Goal: Task Accomplishment & Management: Complete application form

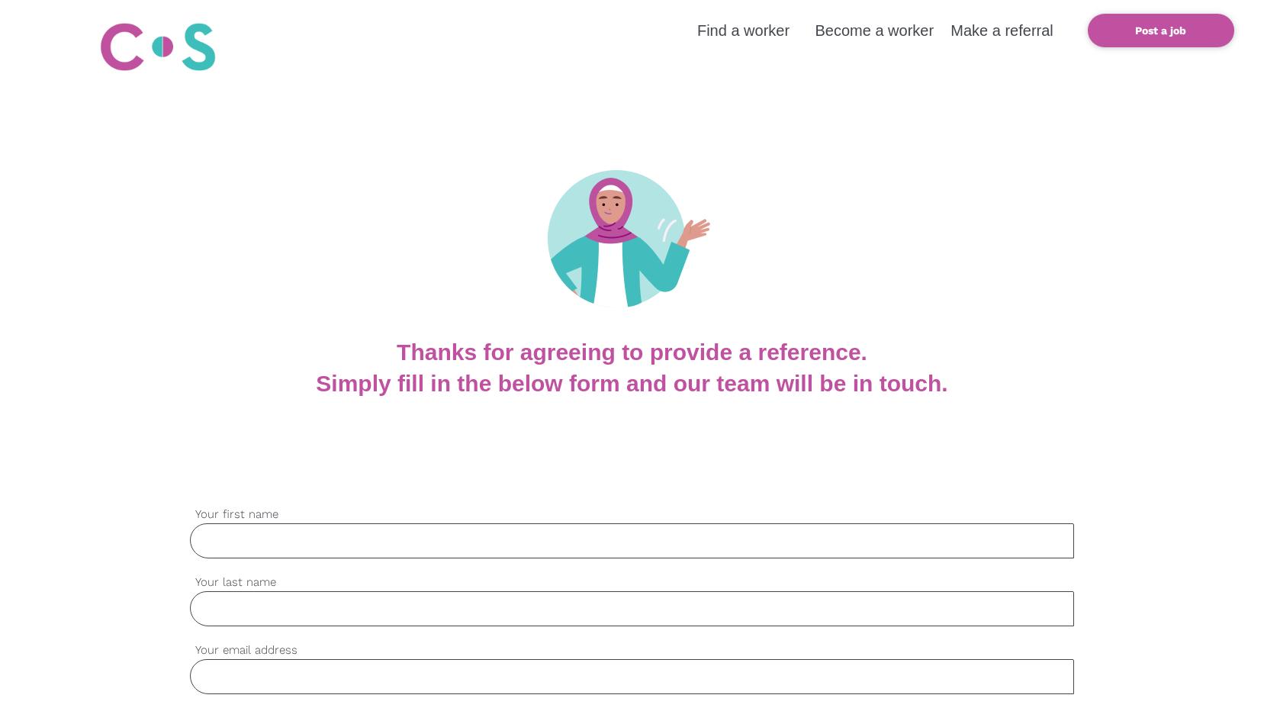
click at [411, 539] on input "Your first name" at bounding box center [632, 540] width 885 height 35
type input "[PERSON_NAME] ([PERSON_NAME])"
type input "[PERSON_NAME]"
type input "[EMAIL_ADDRESS][DOMAIN_NAME]"
type input "0448761746"
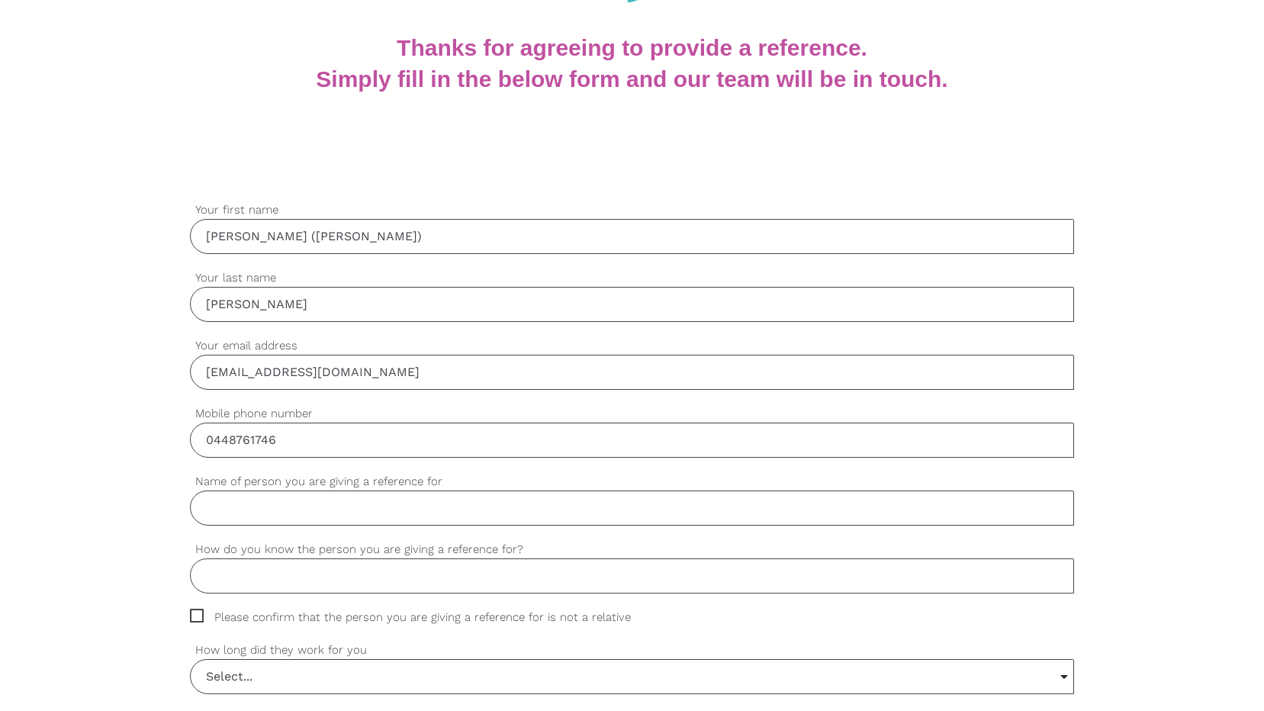
scroll to position [305, 0]
click at [333, 511] on input "Name of person you are giving a reference for" at bounding box center [632, 507] width 885 height 35
type input "[PERSON_NAME]"
click at [301, 576] on input "How do you know the person you are giving a reference for?" at bounding box center [632, 575] width 885 height 35
type input "I"
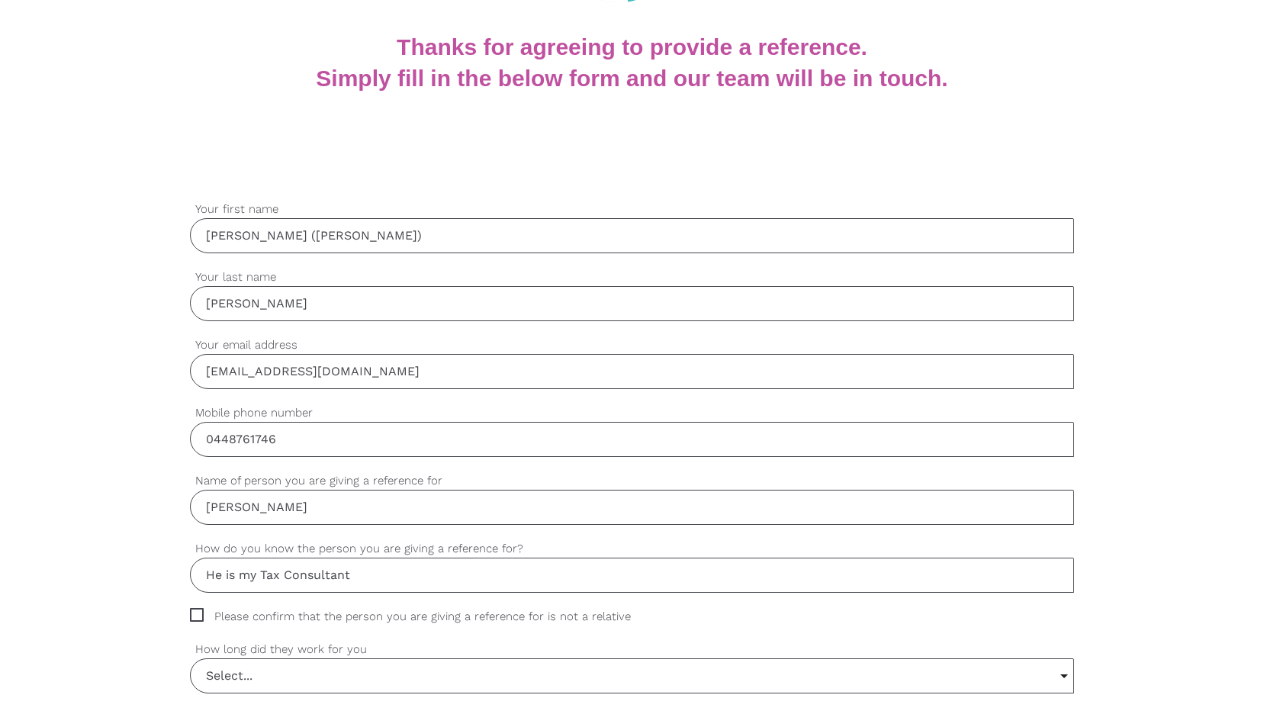
type input "He is my Tax Consultant"
click at [194, 613] on span "Please confirm that the person you are giving a reference for is not a relative" at bounding box center [425, 617] width 470 height 18
click at [194, 613] on input "Please confirm that the person you are giving a reference for is not a relative" at bounding box center [195, 613] width 10 height 10
checkbox input "true"
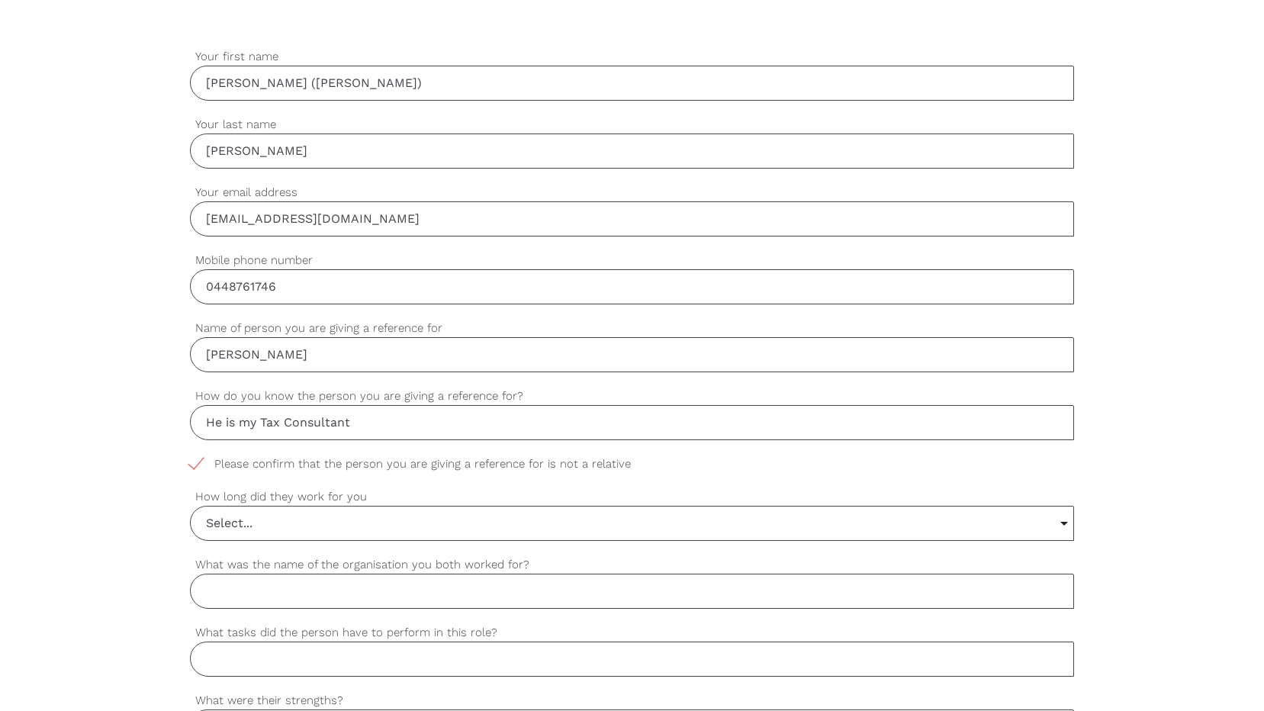
click at [225, 520] on input "Select..." at bounding box center [633, 524] width 884 height 34
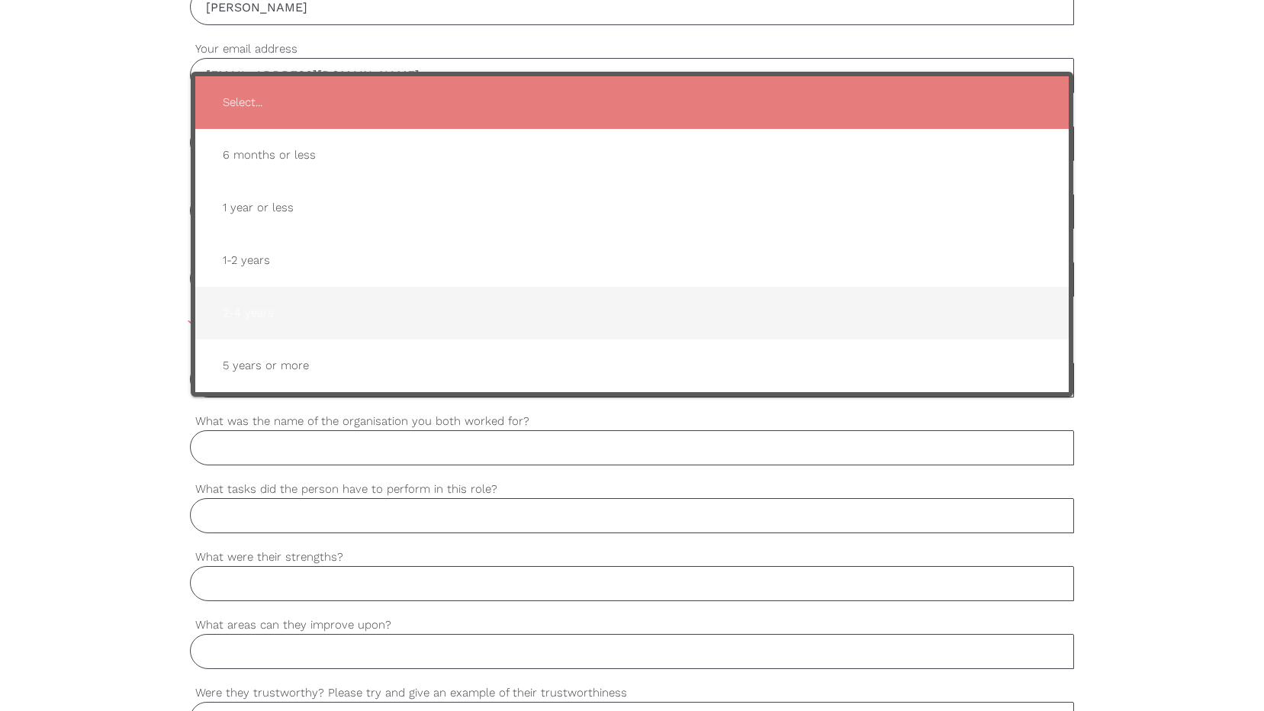
scroll to position [610, 0]
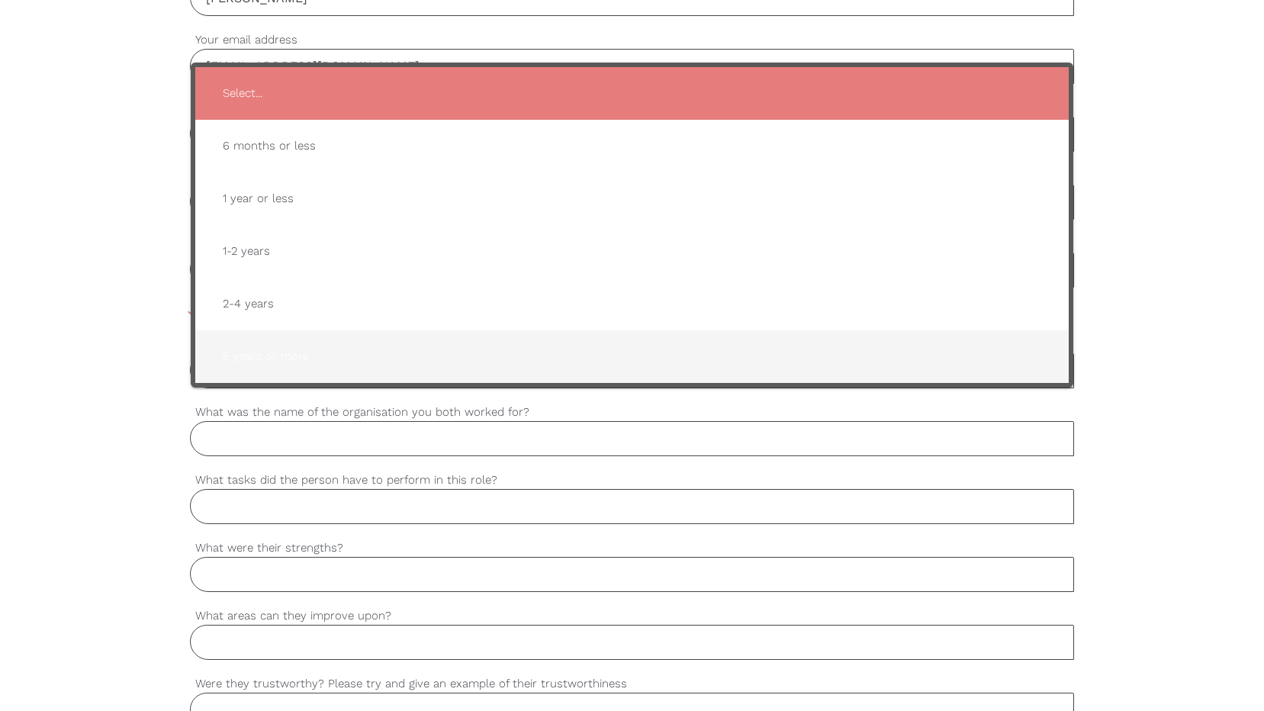
click at [260, 359] on span "5 years or more" at bounding box center [633, 356] width 844 height 37
type input "5 years or more"
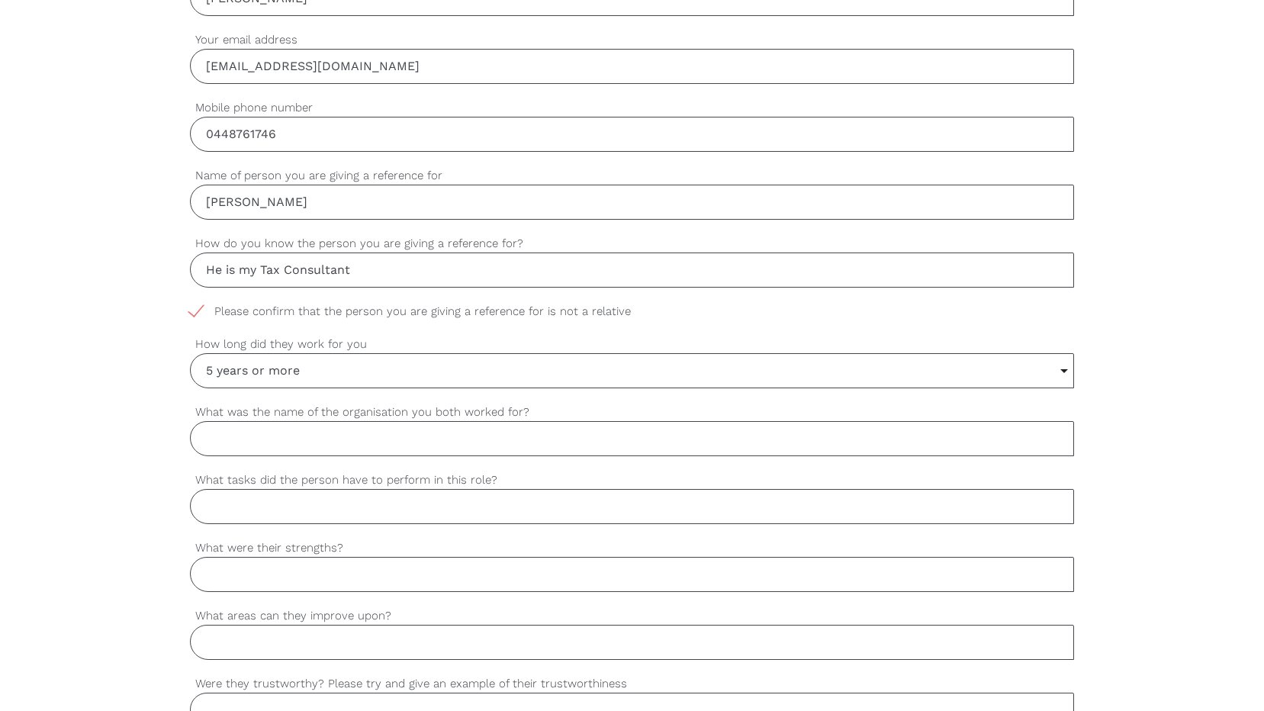
click at [364, 445] on input "What was the name of the organisation you both worked for?" at bounding box center [632, 438] width 885 height 35
type input "H"
click at [740, 436] on input "I have occupied a number of roles during the time he has worked for me eg. Dir.…" at bounding box center [632, 438] width 885 height 35
click at [813, 440] on input "I have occupied a number of roles during the time he has worked for me eg. Dir.…" at bounding box center [632, 438] width 885 height 35
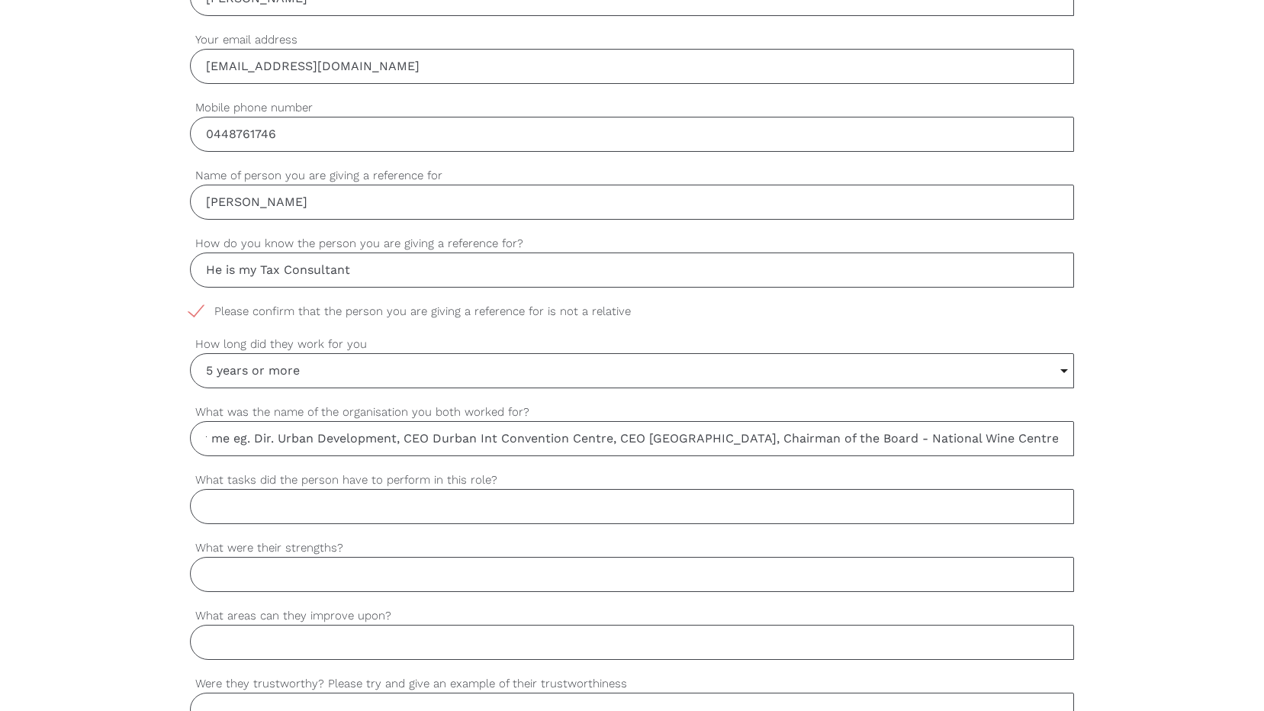
type input "I have occupied a number of roles during the time he has worked for me eg. Dir.…"
click at [214, 507] on input "What tasks did the person have to perform in this role?" at bounding box center [632, 506] width 885 height 35
type input "Tax"
click at [234, 274] on input "He is my Tax Consultant" at bounding box center [632, 270] width 885 height 35
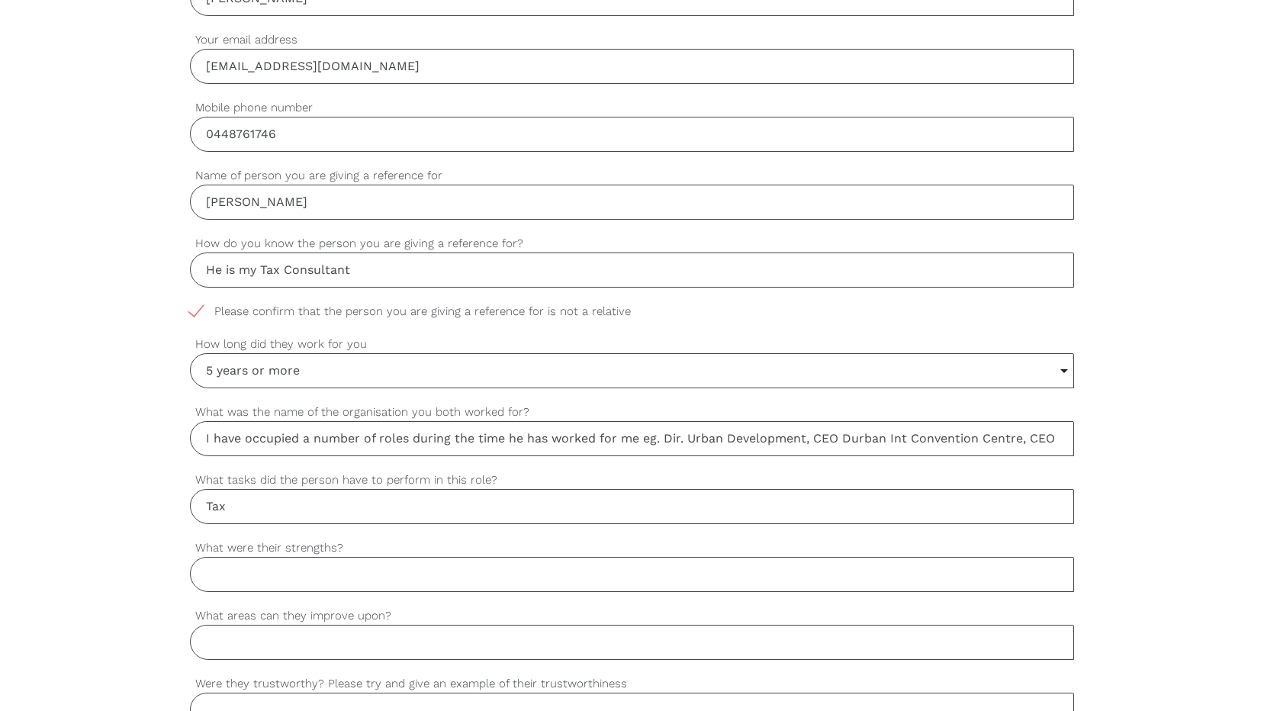
drag, startPoint x: 258, startPoint y: 272, endPoint x: 226, endPoint y: 273, distance: 32.1
click at [226, 273] on input "He is my Tax Consultant" at bounding box center [632, 270] width 885 height 35
type input "He was recommended to me by a friend as a Tax Consultant"
click at [1057, 432] on input "I have occupied a number of roles during the time he has worked for me eg. Dir.…" at bounding box center [632, 438] width 885 height 35
click at [237, 501] on input "Tax" at bounding box center [632, 506] width 885 height 35
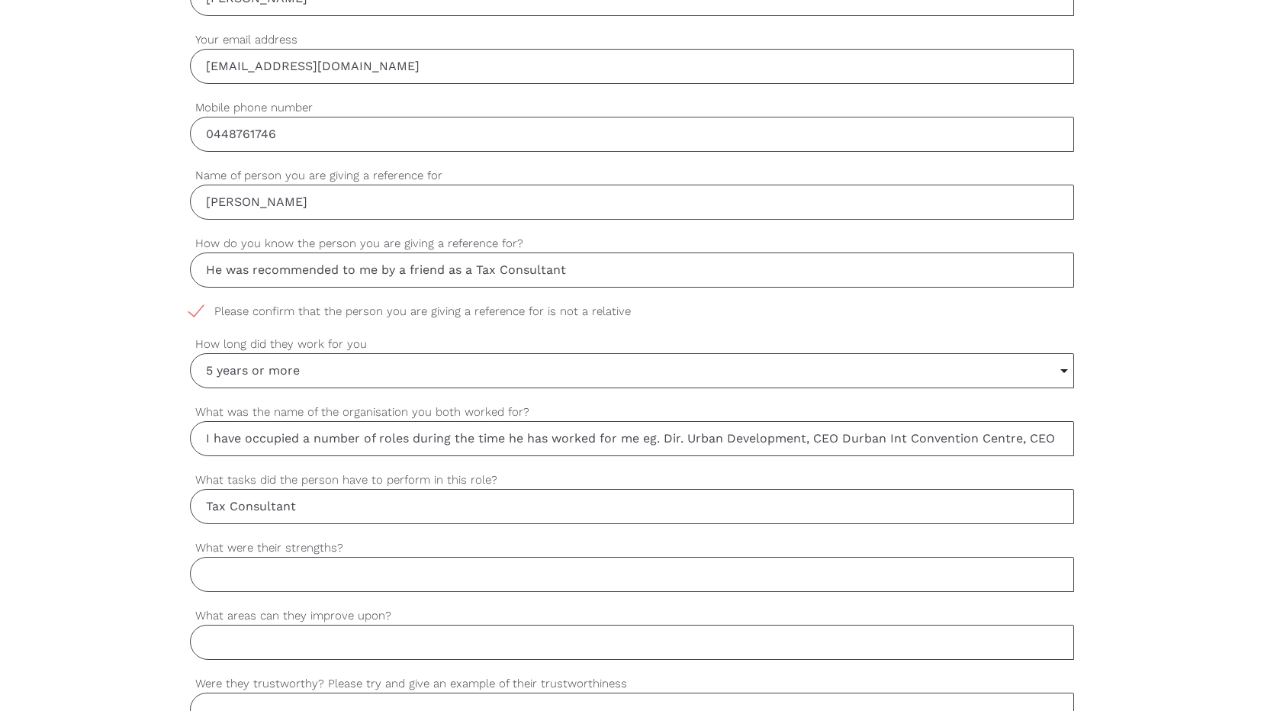
type input "Tax Consultant"
click at [236, 578] on input "What were their strengths?" at bounding box center [632, 574] width 885 height 35
type input "He is very efficient and socially outgoing."
click at [210, 640] on input "What areas can they improve upon?" at bounding box center [632, 642] width 885 height 35
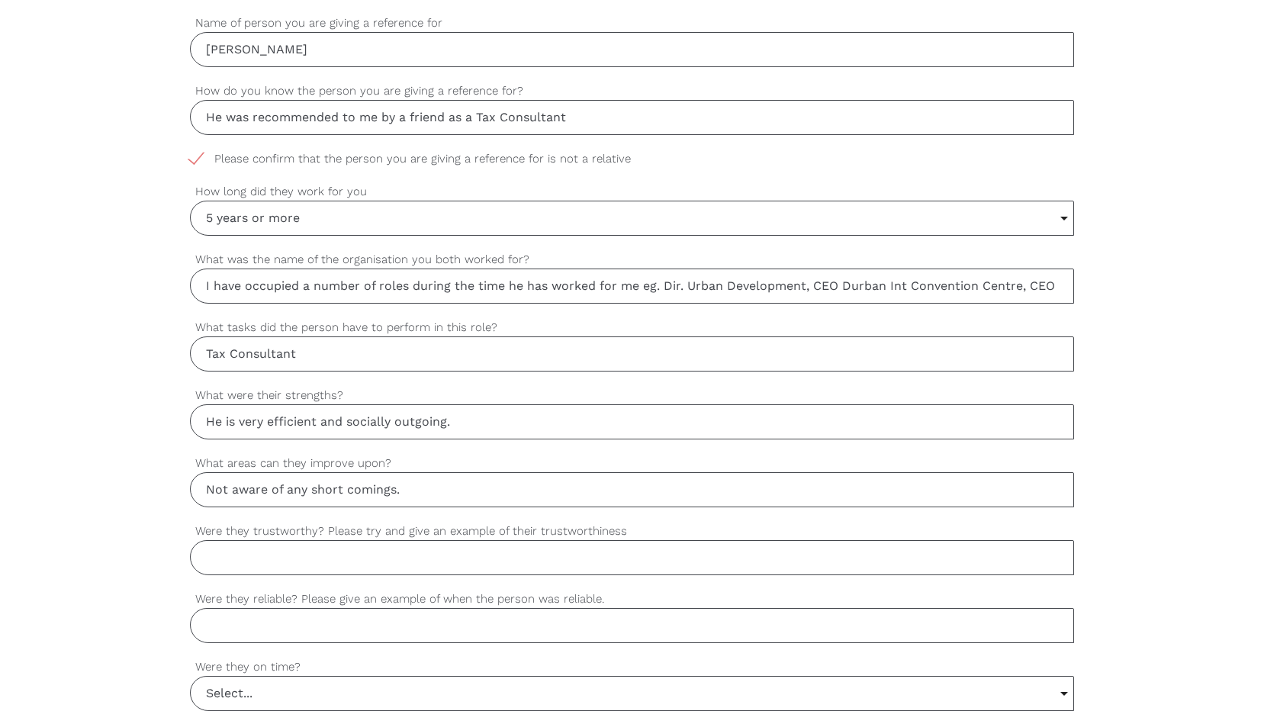
type input "Not aware of any short comings."
click at [245, 563] on input "Were they trustworthy? Please try and give an example of their trustworthiness" at bounding box center [632, 557] width 885 height 35
type input "Very. [PERSON_NAME] handles my tax affairs back in [GEOGRAPHIC_DATA] and I very…"
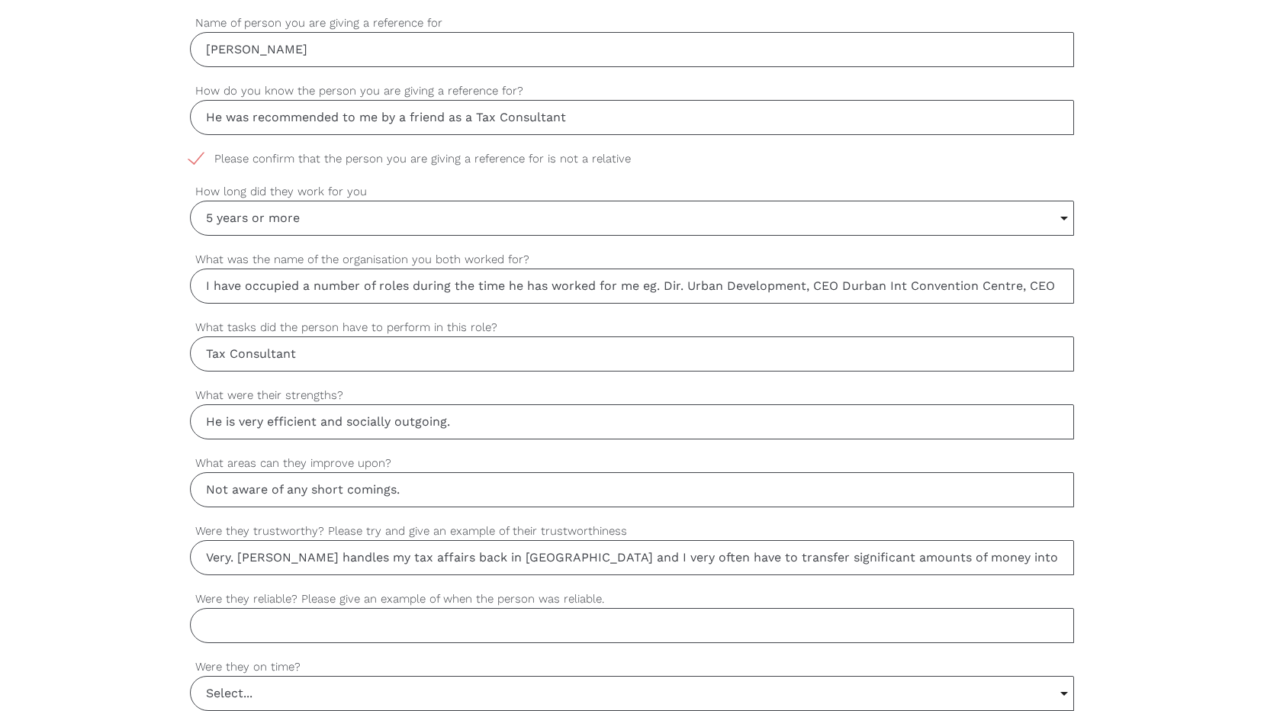
click at [232, 627] on input "Were they reliable? Please give an example of when the person was reliable." at bounding box center [632, 625] width 885 height 35
drag, startPoint x: 377, startPoint y: 624, endPoint x: 311, endPoint y: 629, distance: 65.8
click at [311, 629] on input "Yes. When I have transferred money he has always completed the transactions imm…" at bounding box center [632, 625] width 885 height 35
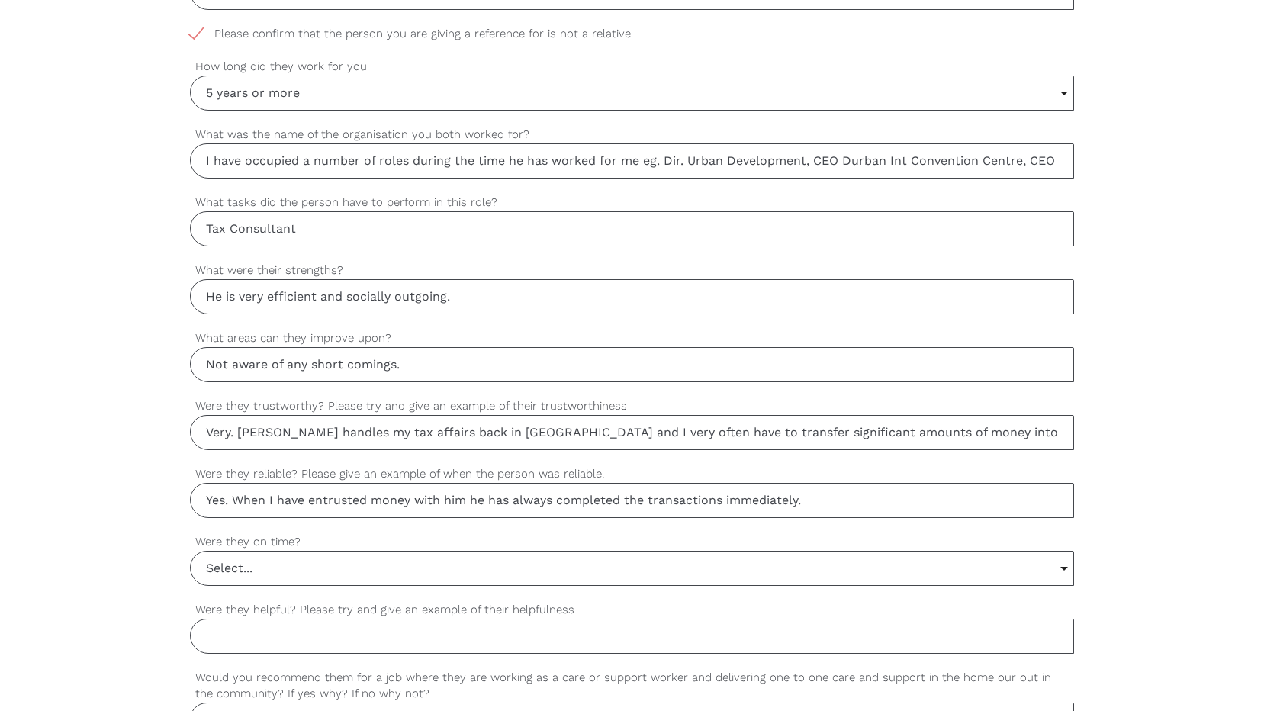
scroll to position [916, 0]
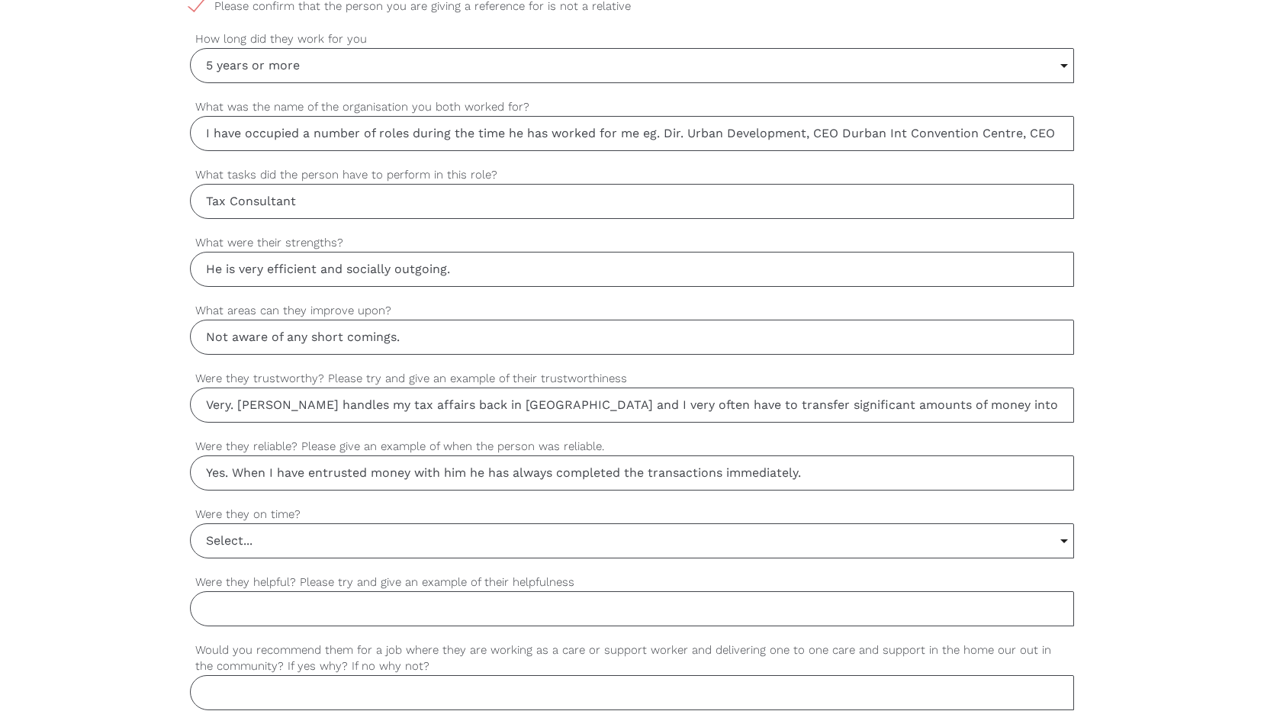
type input "Yes. When I have entrusted money with him he has always completed the transacti…"
click at [223, 543] on input "Select..." at bounding box center [633, 541] width 884 height 34
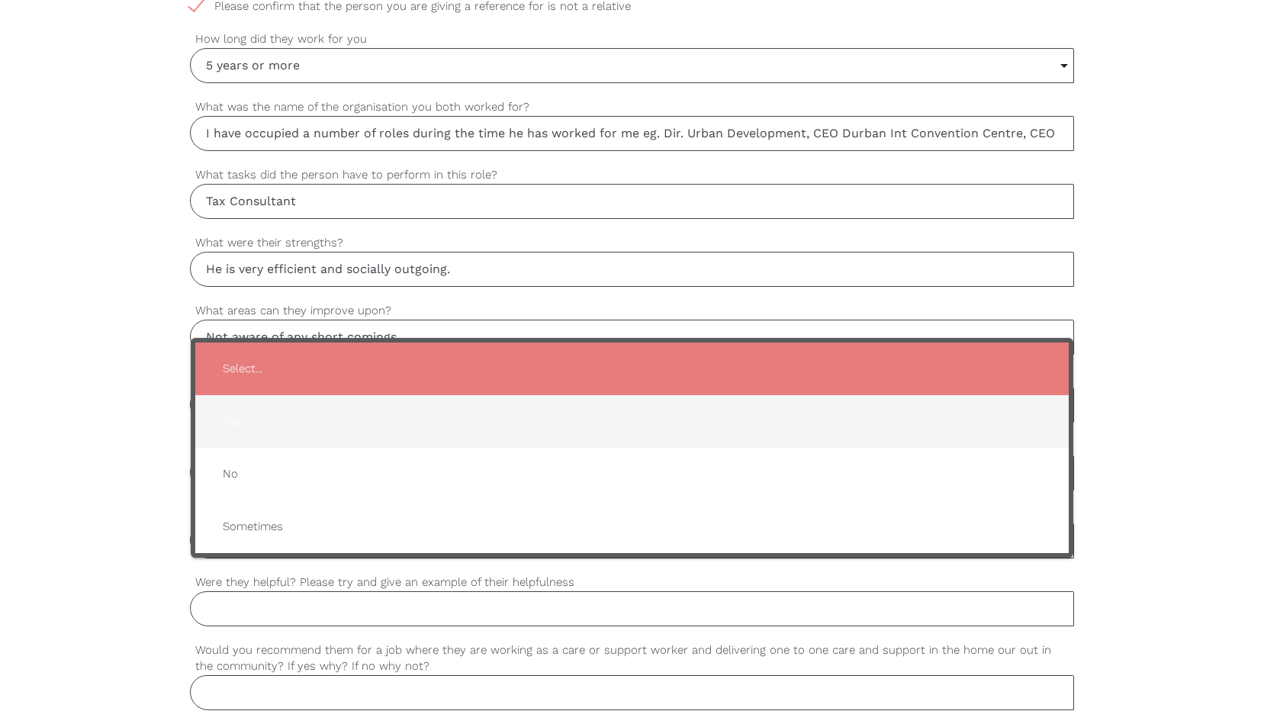
click at [241, 419] on span "Yes" at bounding box center [633, 421] width 844 height 37
type input "Yes"
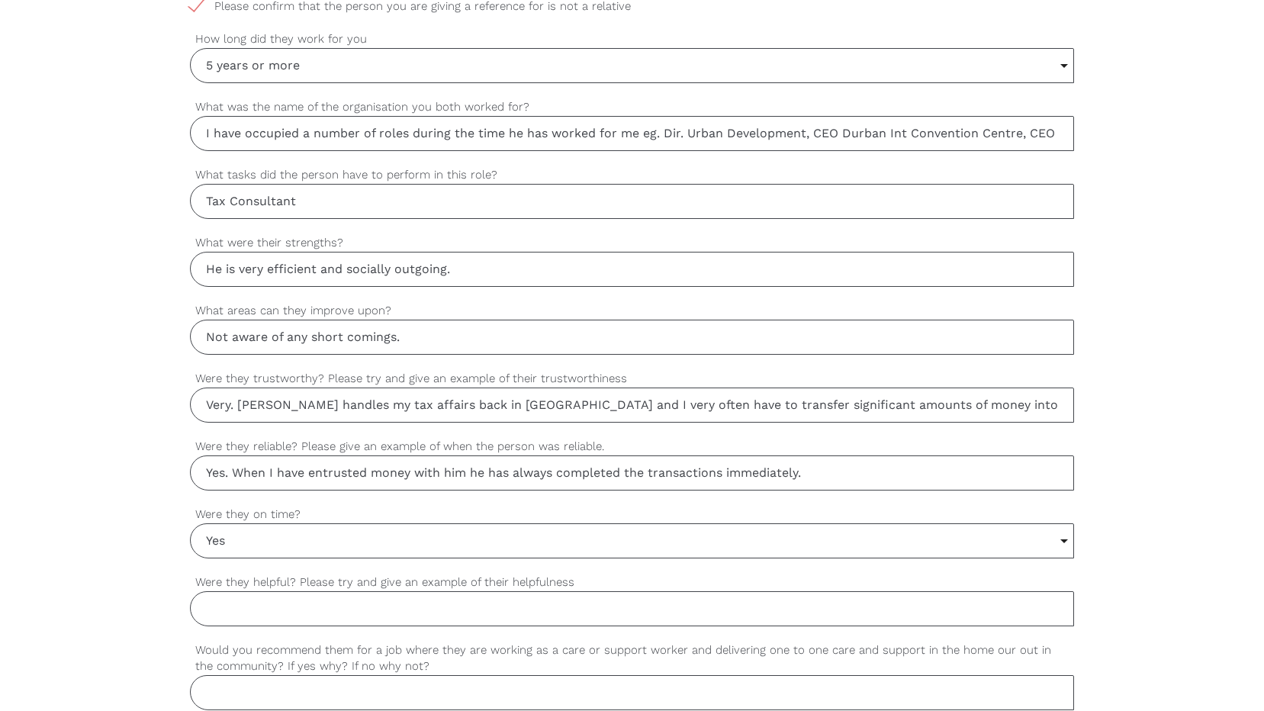
click at [378, 612] on input "Were they helpful? Please try and give an example of their helpfulness" at bounding box center [632, 608] width 885 height 35
click at [261, 602] on input "[PERSON_NAME] offer advice" at bounding box center [632, 608] width 885 height 35
click at [309, 607] on input "[PERSON_NAME] offers advice" at bounding box center [632, 608] width 885 height 35
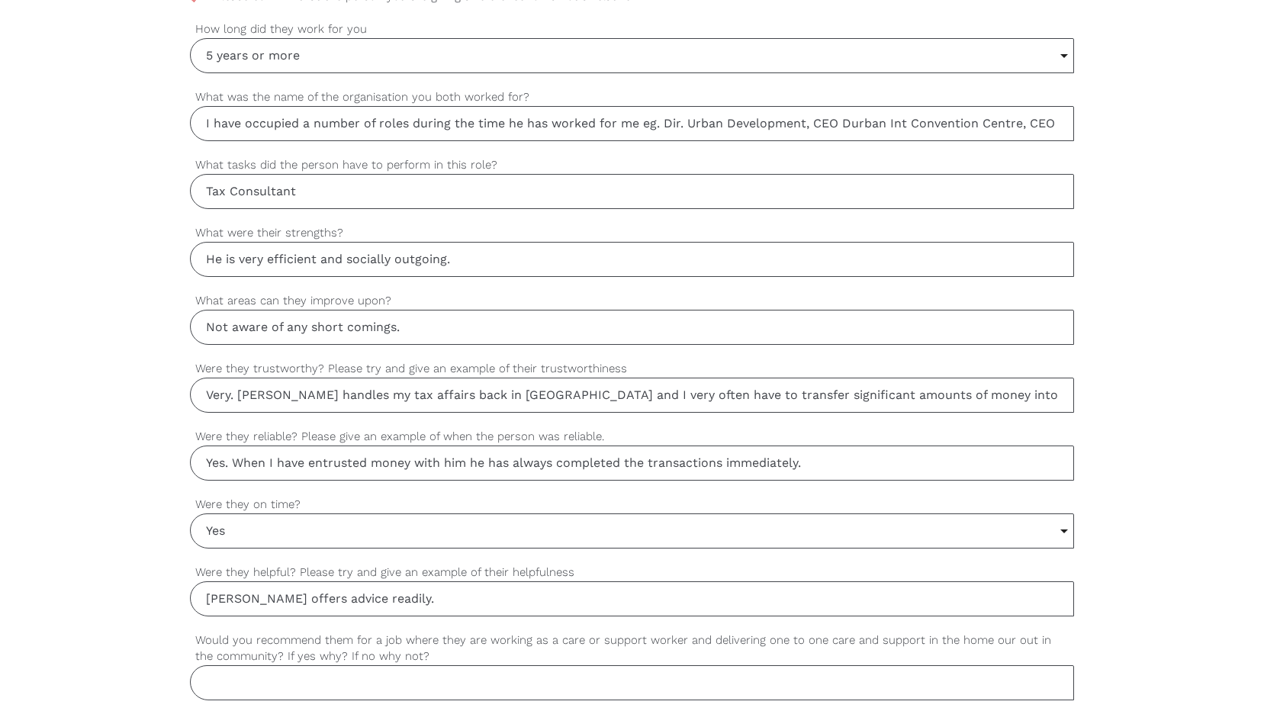
scroll to position [1068, 0]
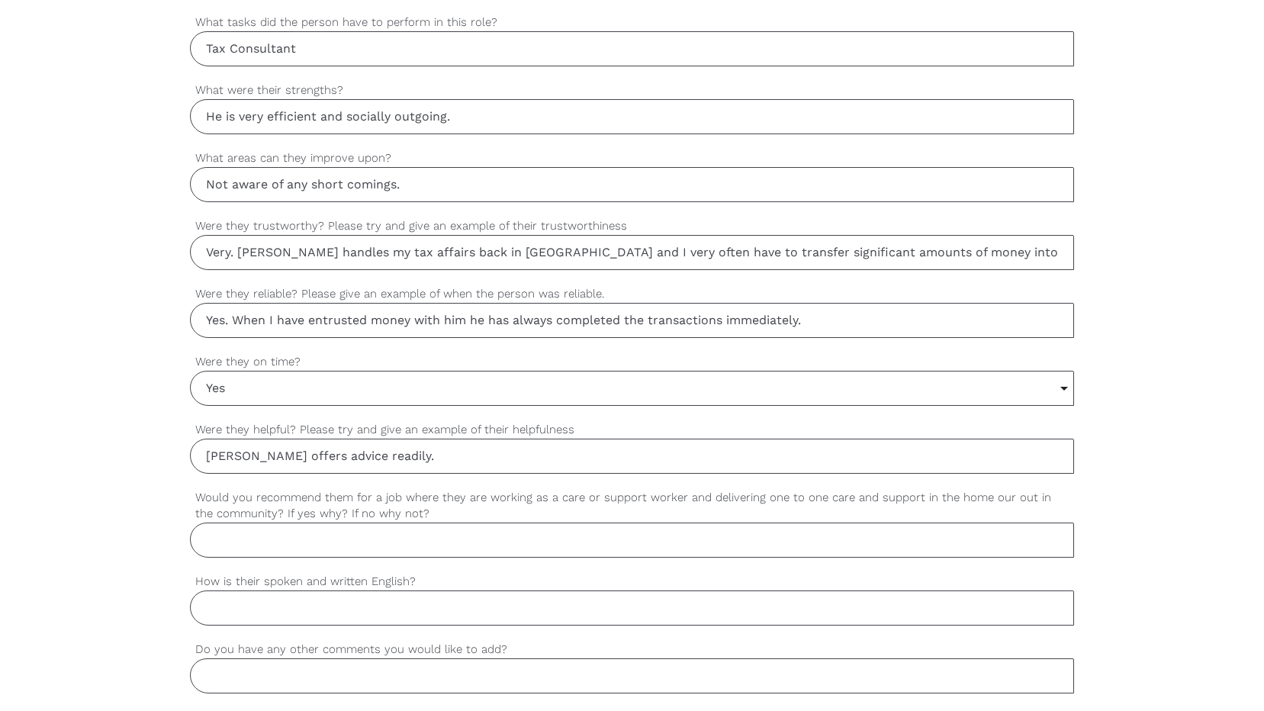
type input "[PERSON_NAME] offers advice readily."
click at [325, 539] on input "Would you recommend them for a job where they are working as a care or support …" at bounding box center [632, 540] width 885 height 35
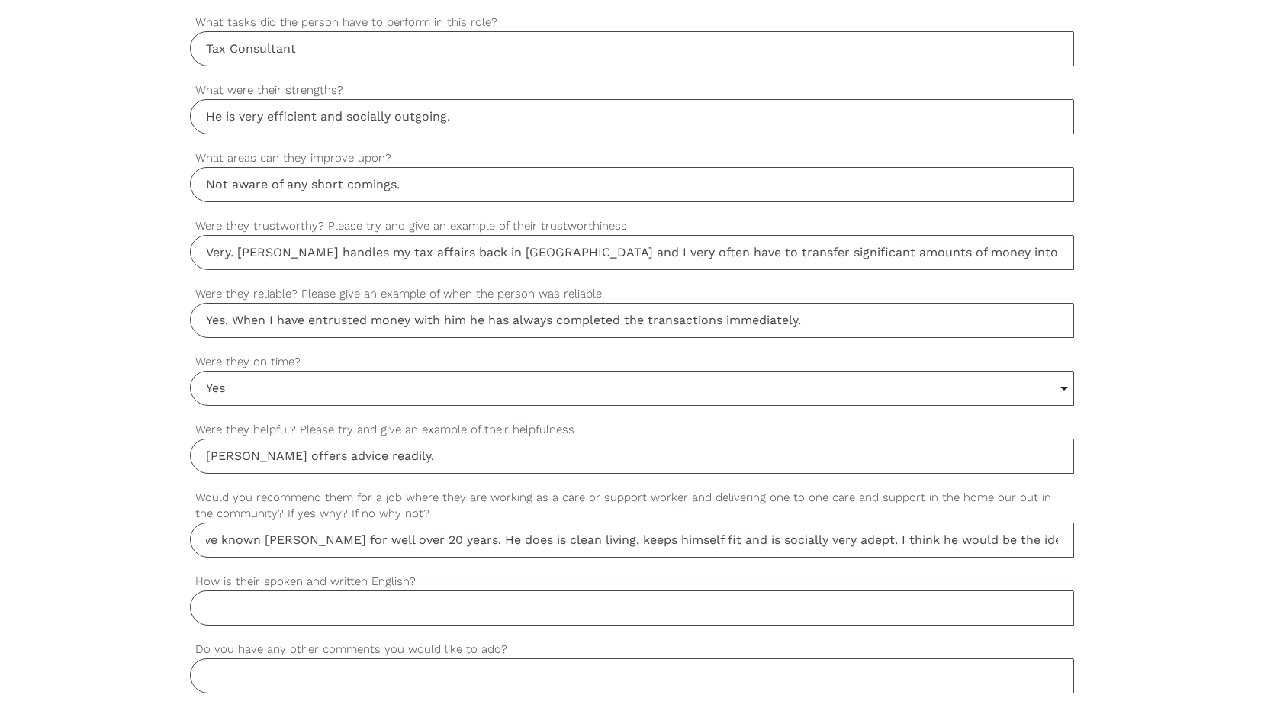
scroll to position [0, 56]
click at [468, 543] on input "Yes, I have known [PERSON_NAME] for well over 20 years. He does is clean living…" at bounding box center [632, 540] width 885 height 35
click at [863, 539] on input "Yes, I have known [PERSON_NAME] for well over 20 years. He is clean living, kee…" at bounding box center [632, 540] width 885 height 35
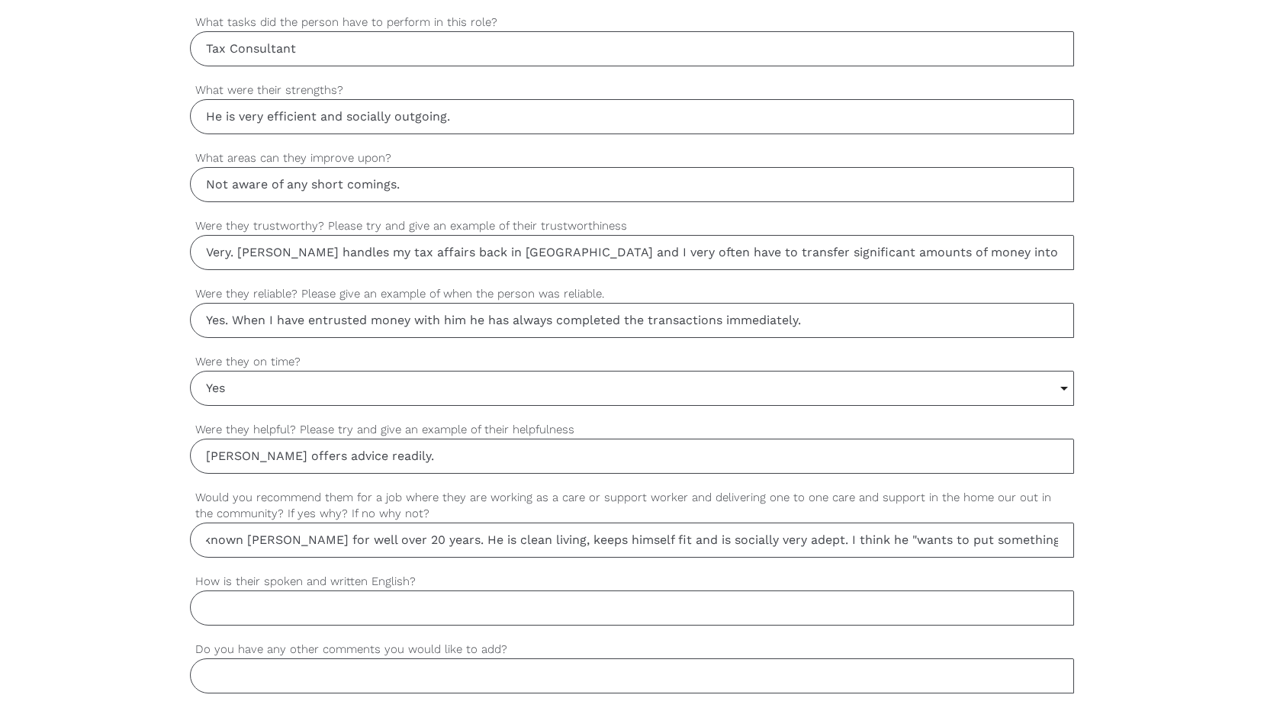
type input "Yes, I have known [PERSON_NAME] for well over 20 years. He is clean living, kee…"
drag, startPoint x: 210, startPoint y: 609, endPoint x: 540, endPoint y: 571, distance: 332.6
click at [239, 604] on input "How is their spoken and written English?" at bounding box center [632, 608] width 885 height 35
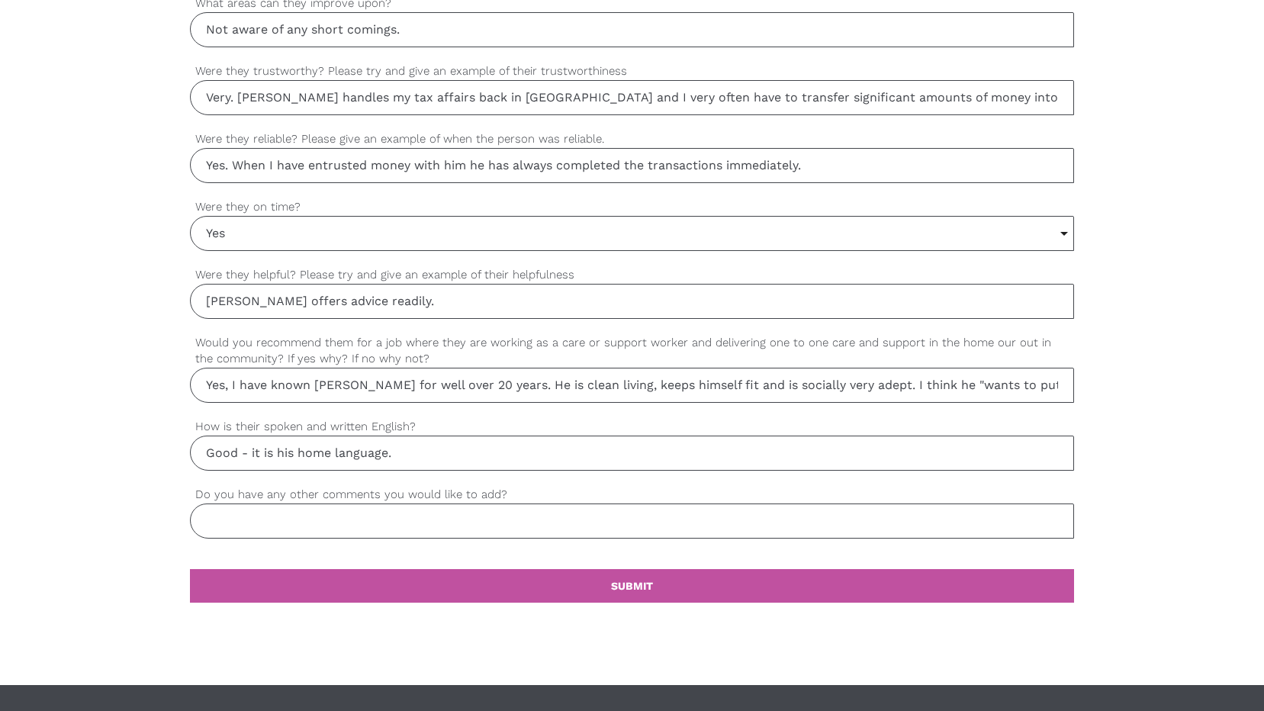
scroll to position [1297, 0]
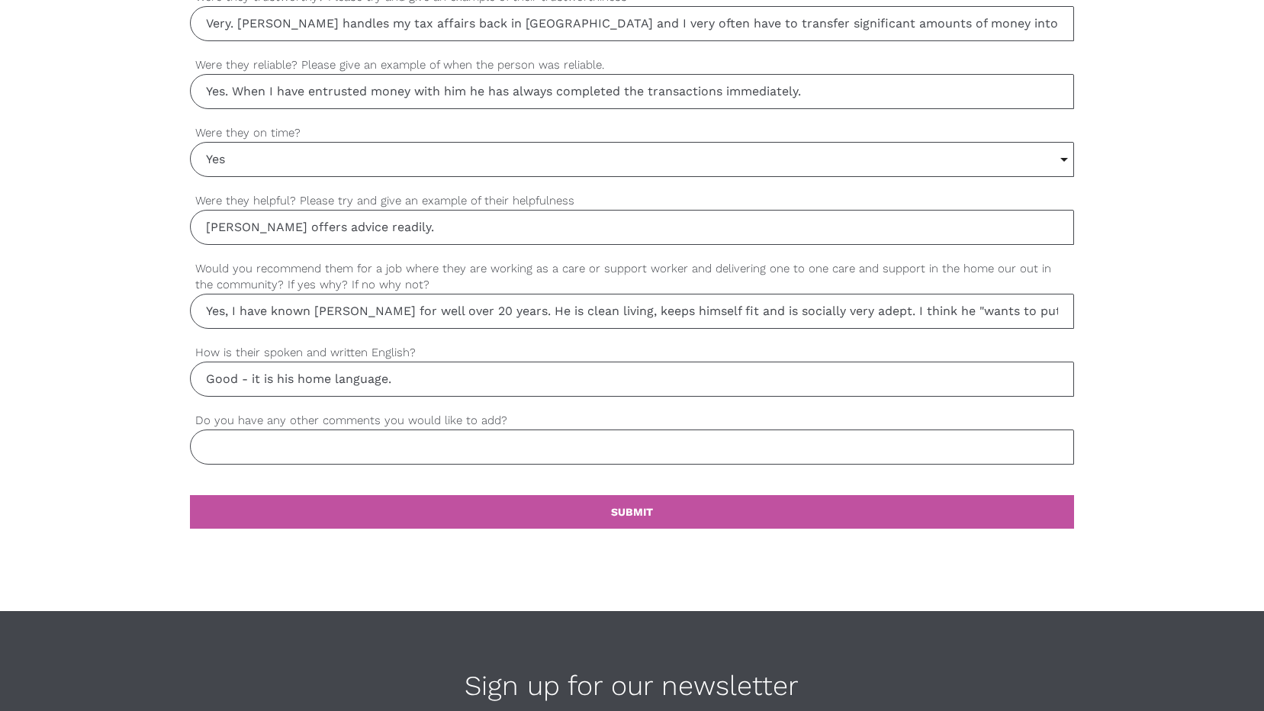
type input "Good - it is his home language."
click at [377, 445] on input "Do you have any other comments you would like to add?" at bounding box center [632, 447] width 885 height 35
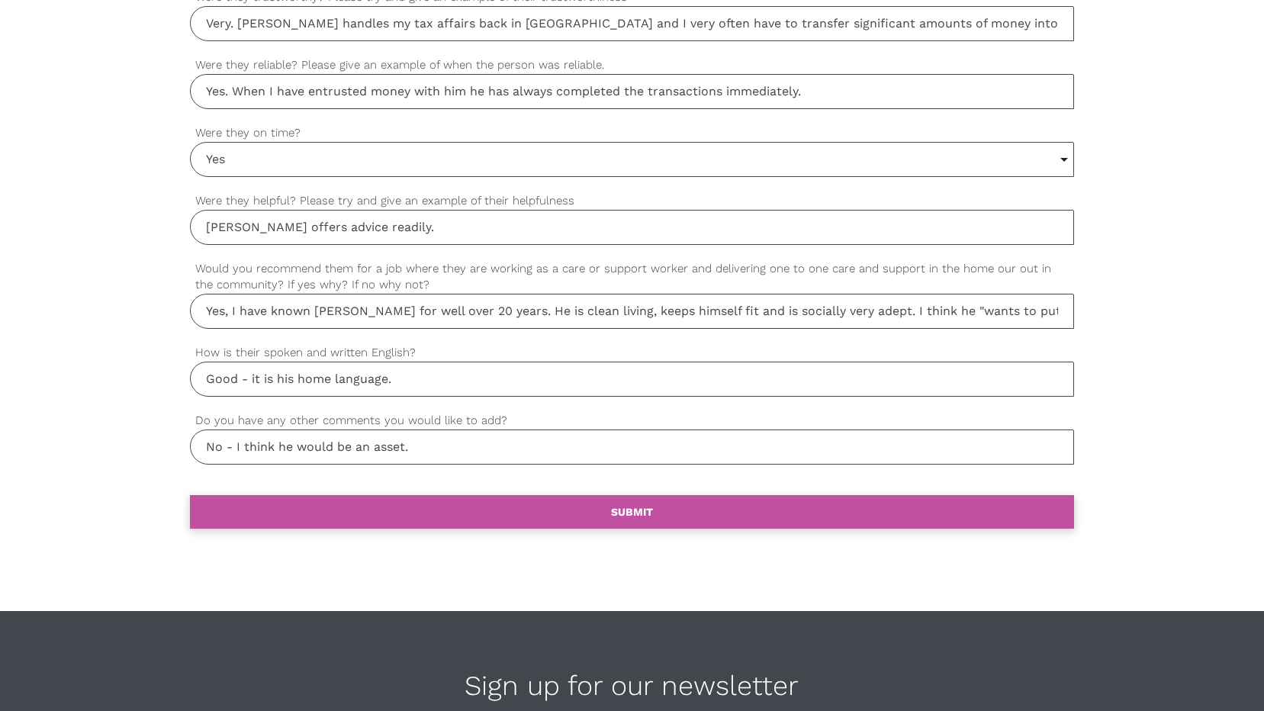
type input "No - I think he would be an asset."
click at [623, 510] on b "SUBMIT" at bounding box center [632, 512] width 42 height 12
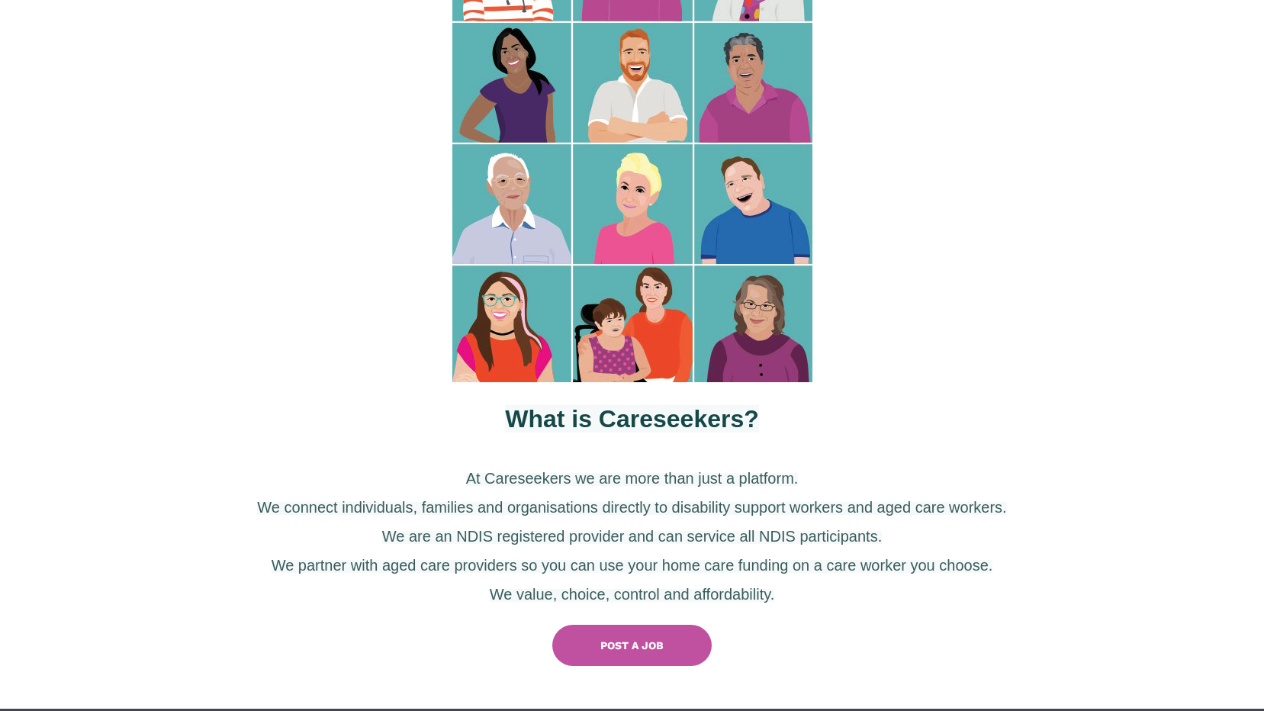
scroll to position [382, 0]
